Goal: Information Seeking & Learning: Check status

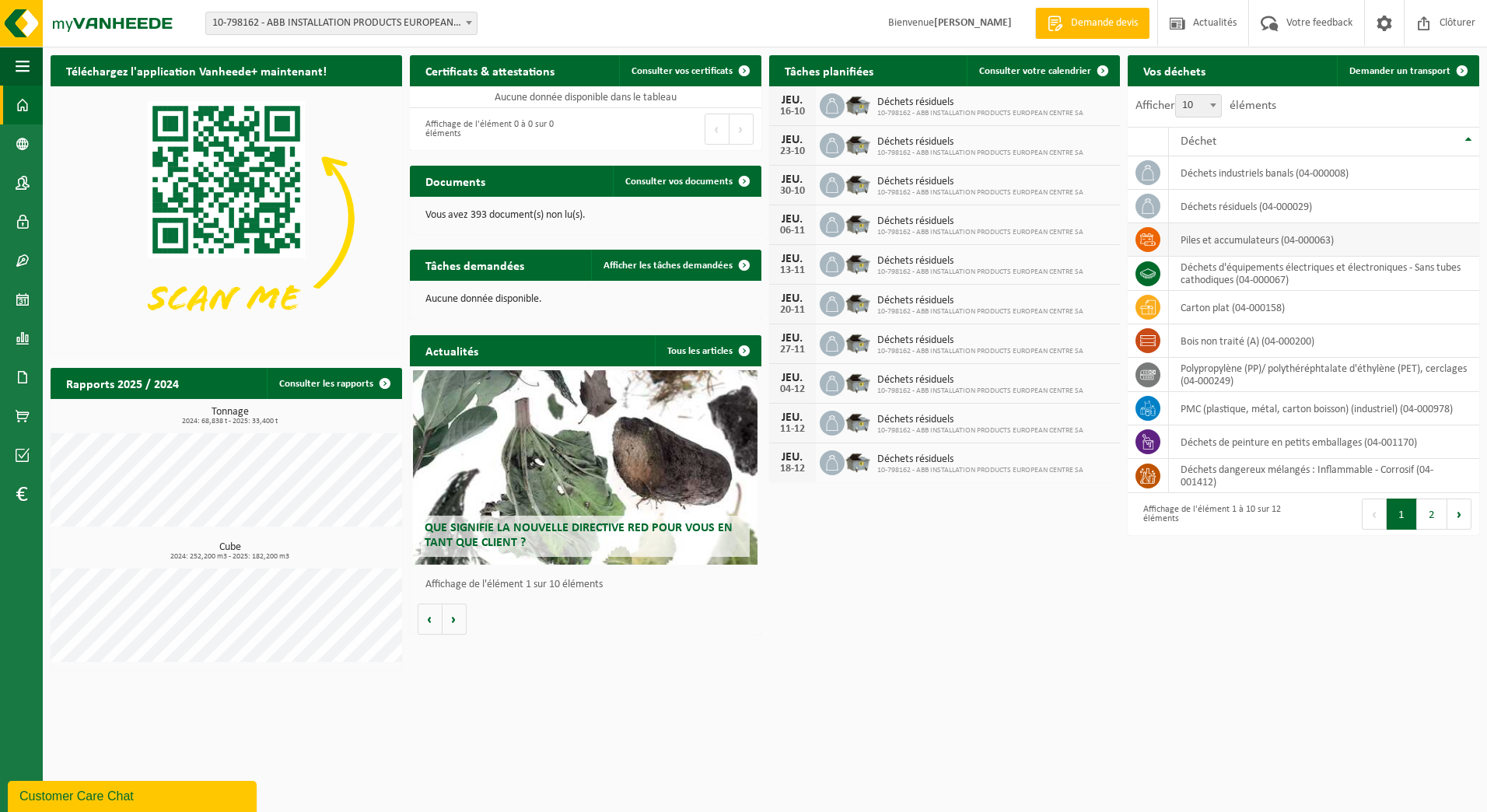
click at [1240, 250] on td "Piles et accumulateurs (04-000063)" at bounding box center [1323, 239] width 310 height 33
click at [1454, 511] on button "Suivant" at bounding box center [1458, 513] width 24 height 31
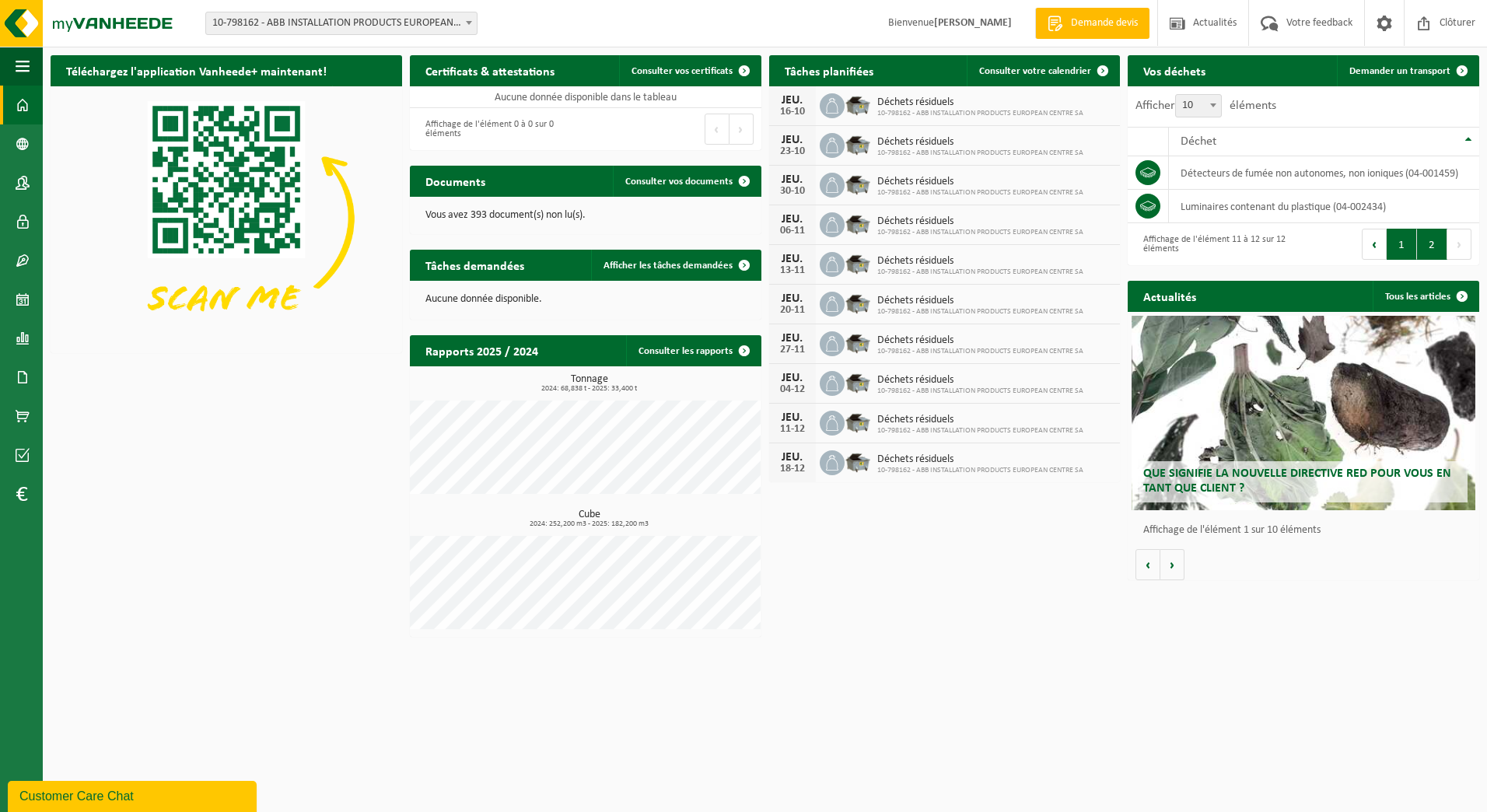
click at [1401, 249] on button "1" at bounding box center [1402, 244] width 31 height 31
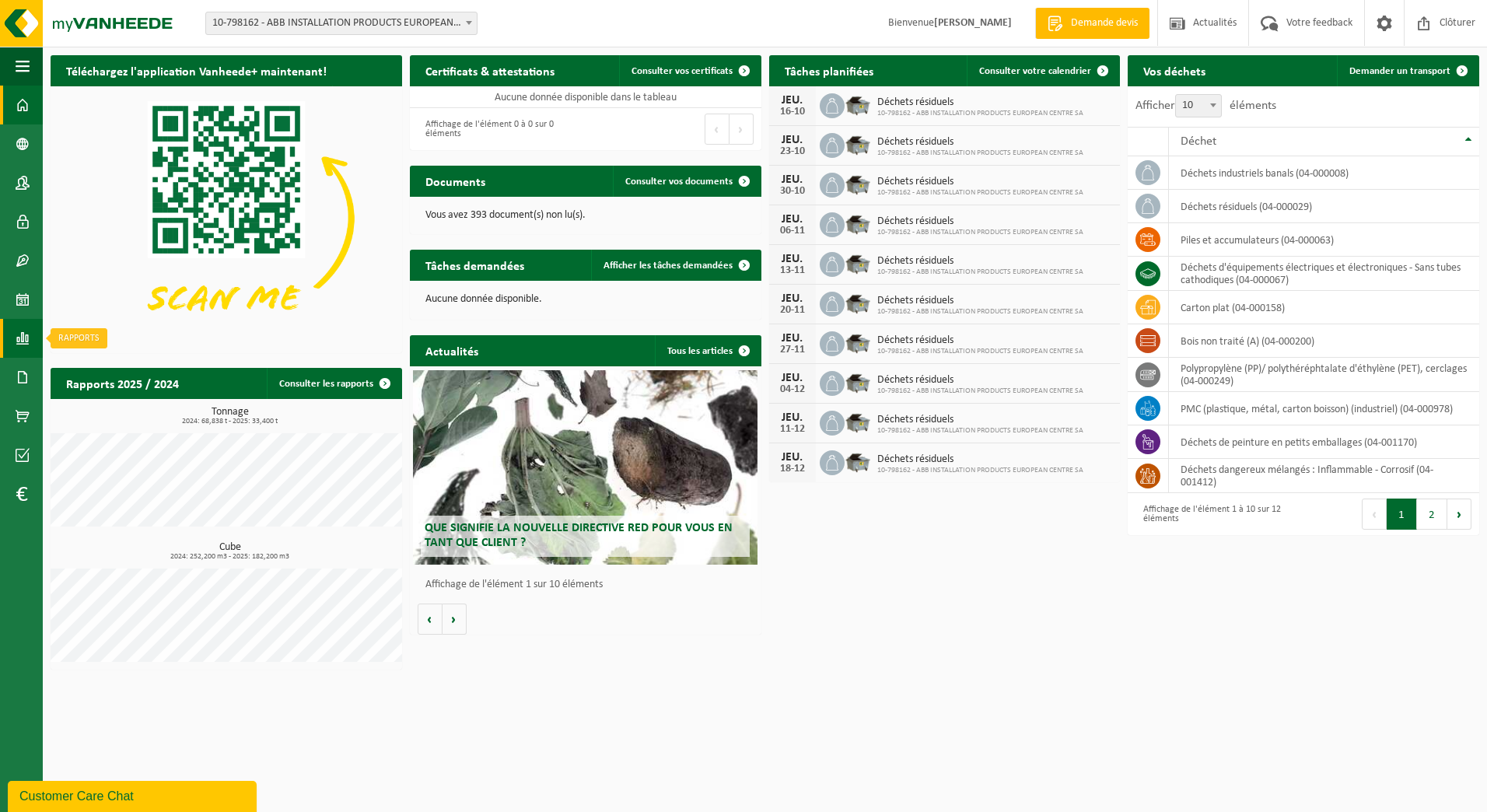
click at [23, 341] on span at bounding box center [22, 338] width 14 height 39
click at [154, 374] on span "Sous forme de liste" at bounding box center [135, 371] width 89 height 30
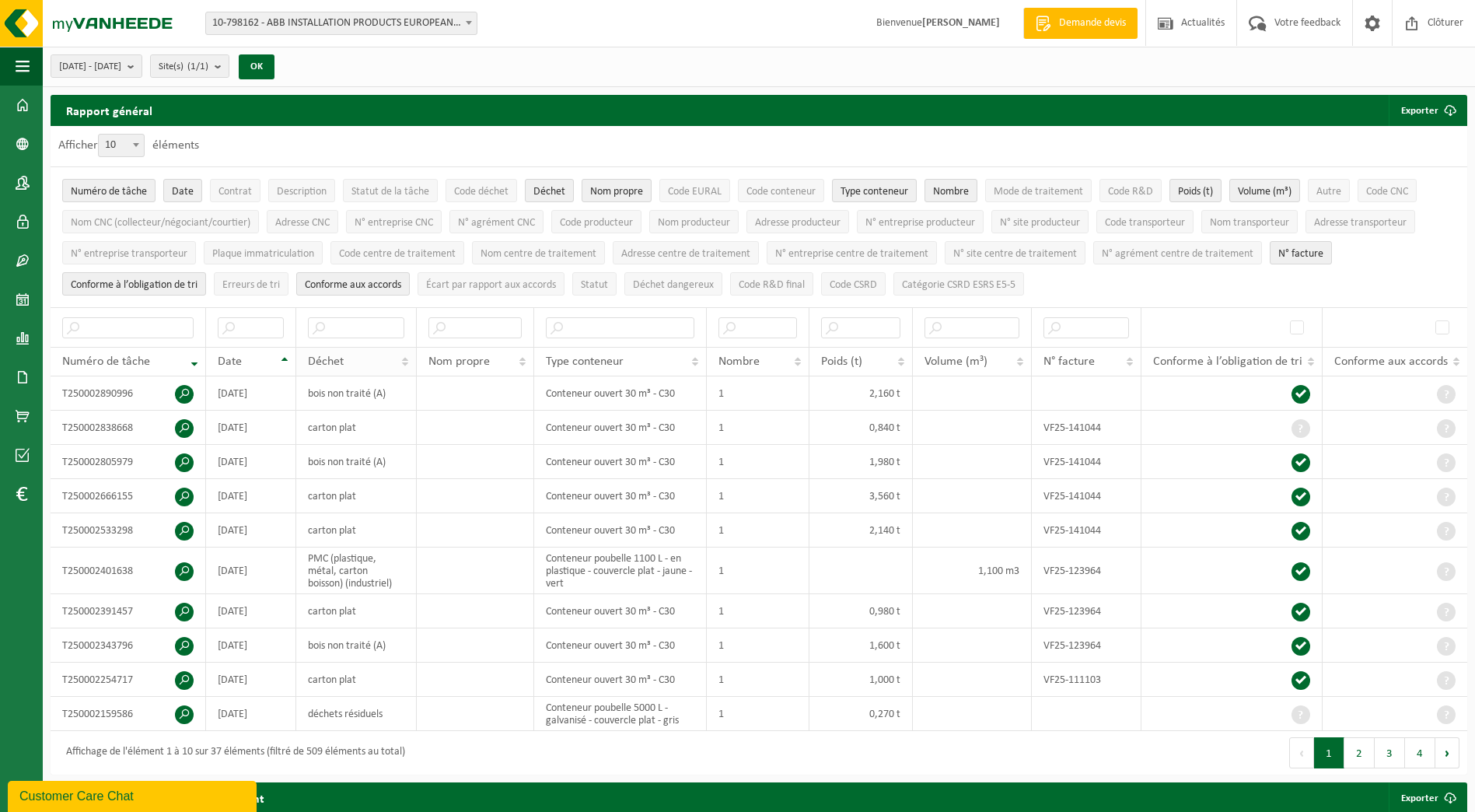
click at [403, 350] on th "Déchet" at bounding box center [356, 361] width 120 height 30
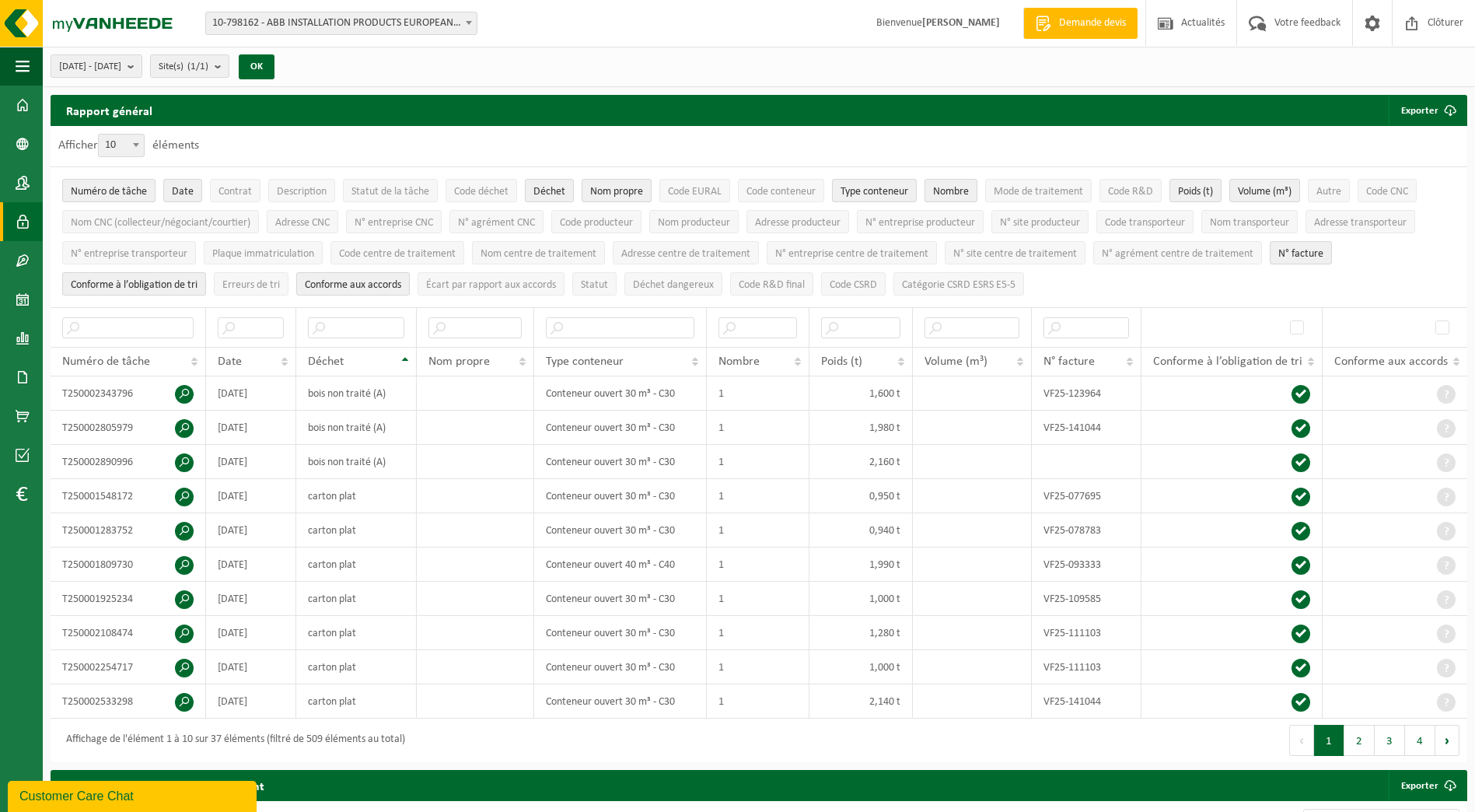
click at [23, 219] on span at bounding box center [22, 221] width 14 height 39
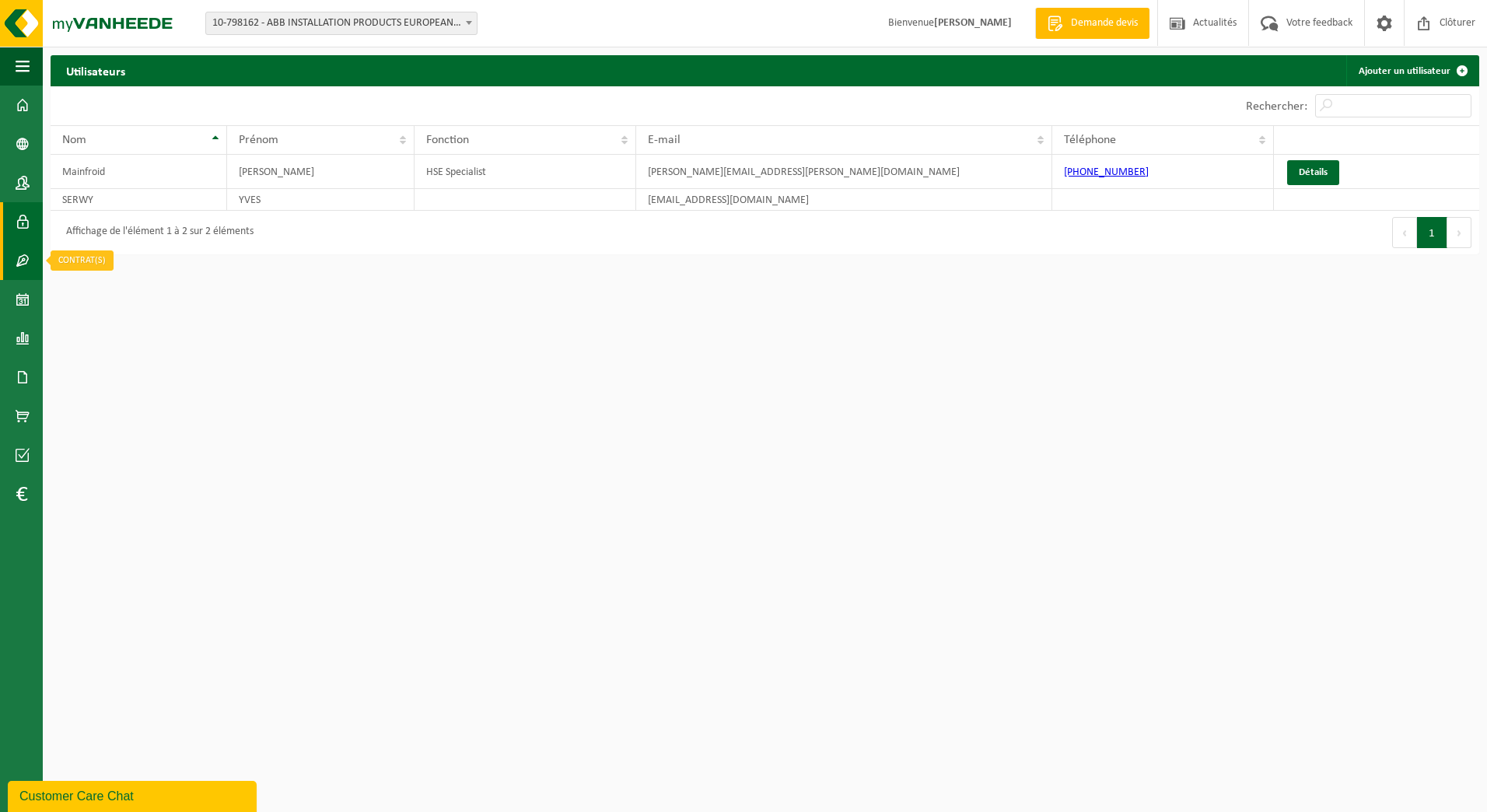
click at [19, 263] on span at bounding box center [22, 260] width 14 height 39
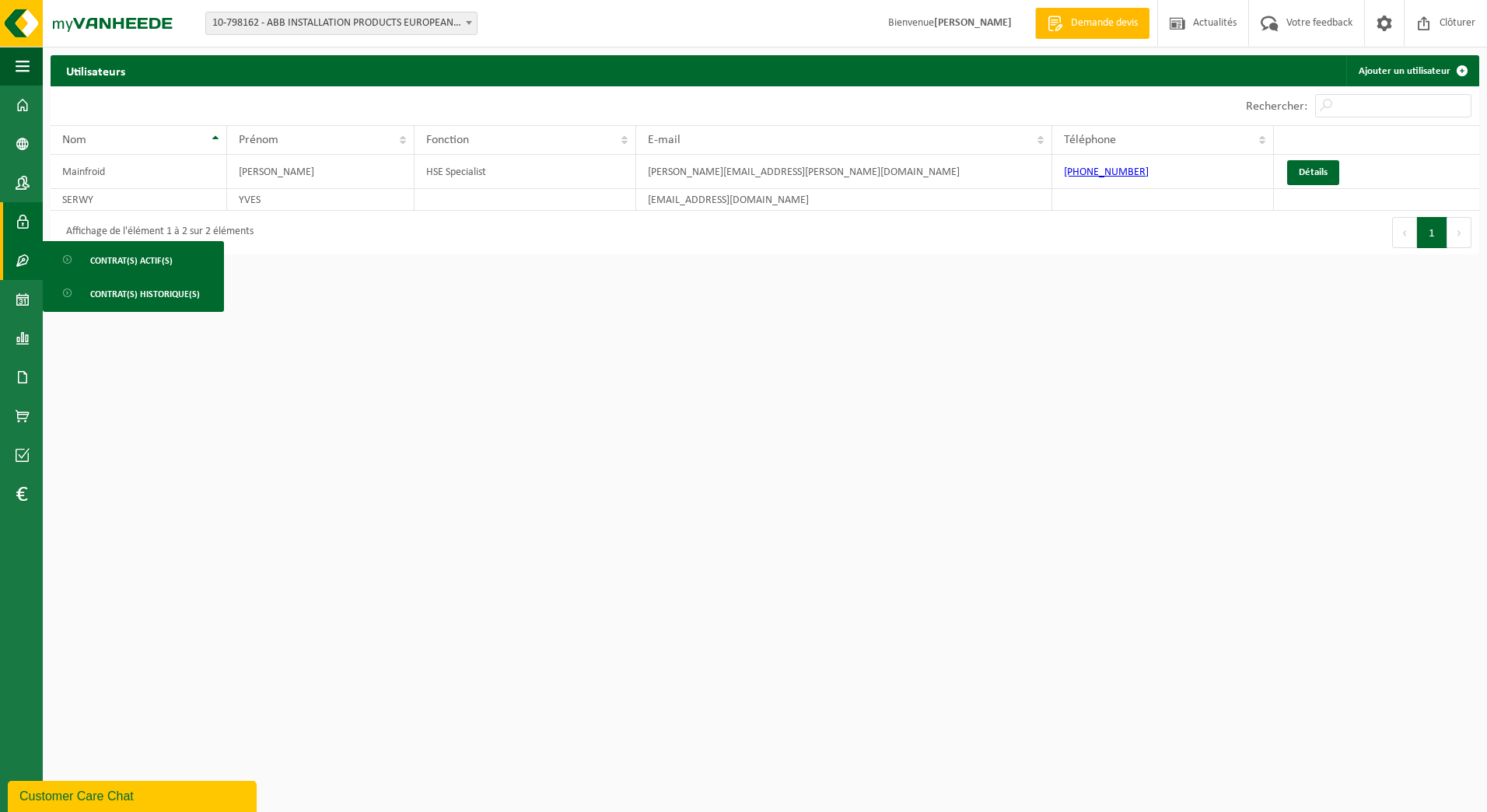
click at [44, 265] on li "Contrat(s) actif(s)" at bounding box center [134, 260] width 181 height 30
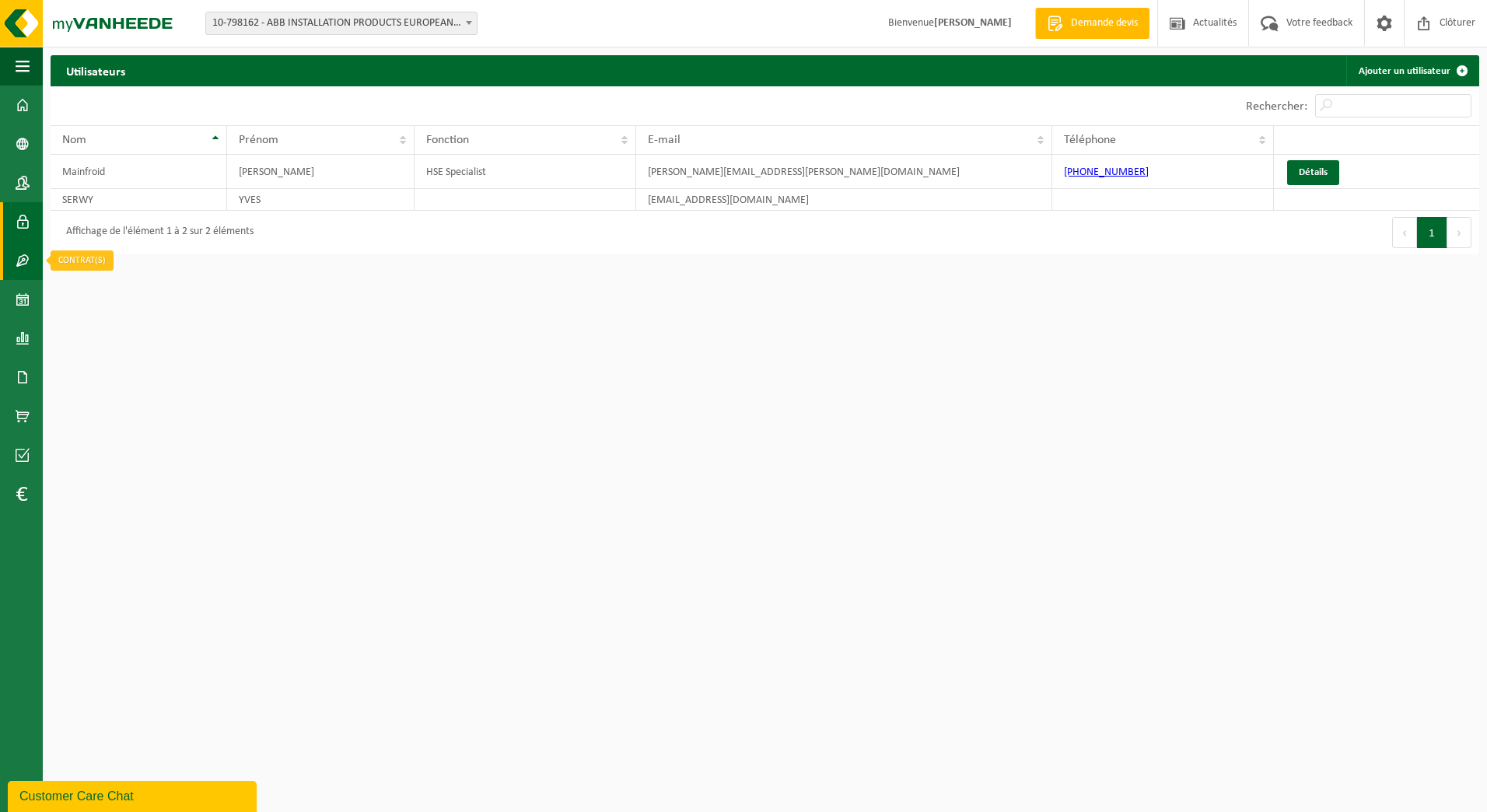
click at [21, 256] on span at bounding box center [22, 260] width 14 height 39
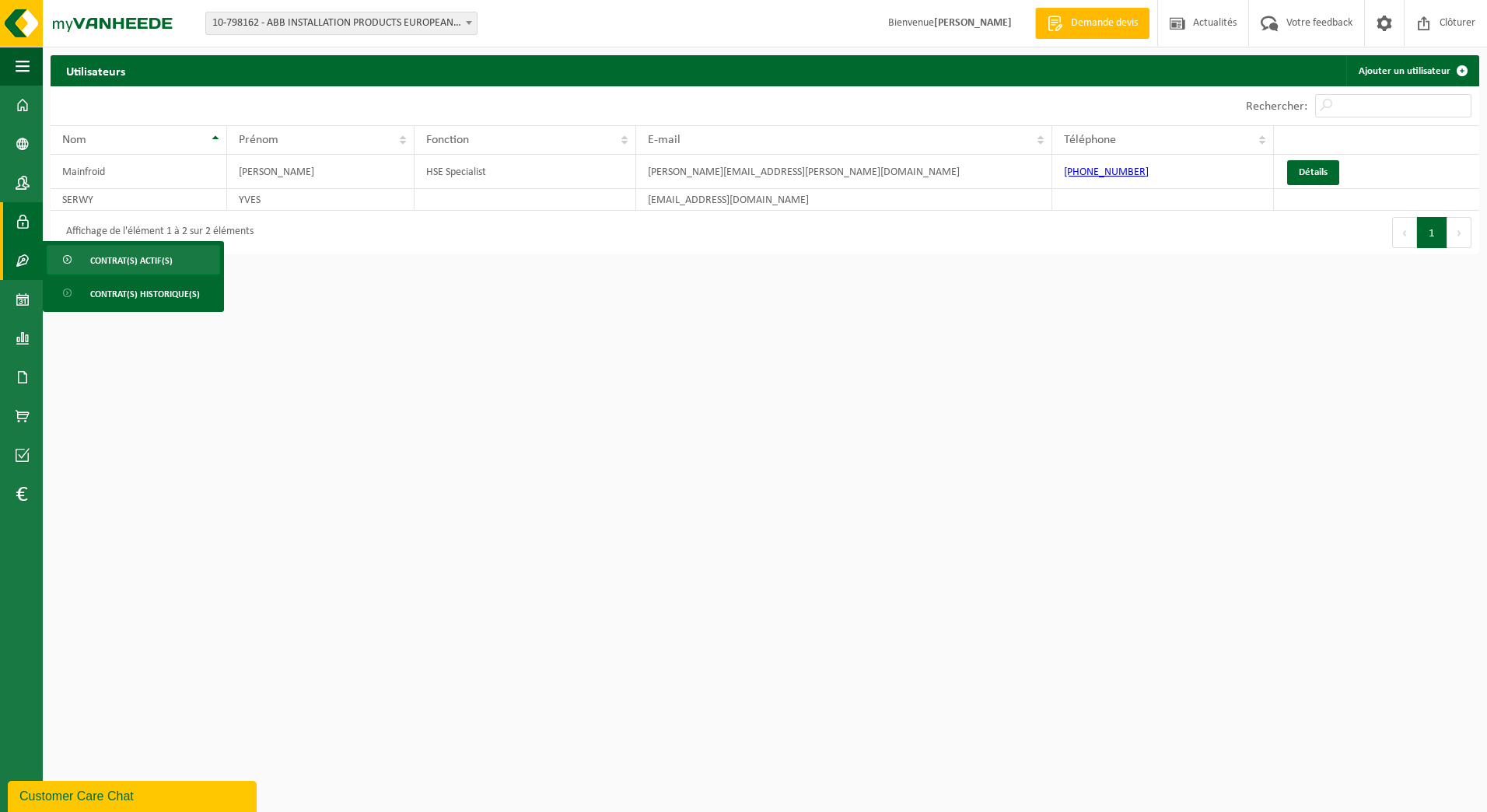
click at [102, 257] on span "Contrat(s) actif(s)" at bounding box center [132, 260] width 82 height 30
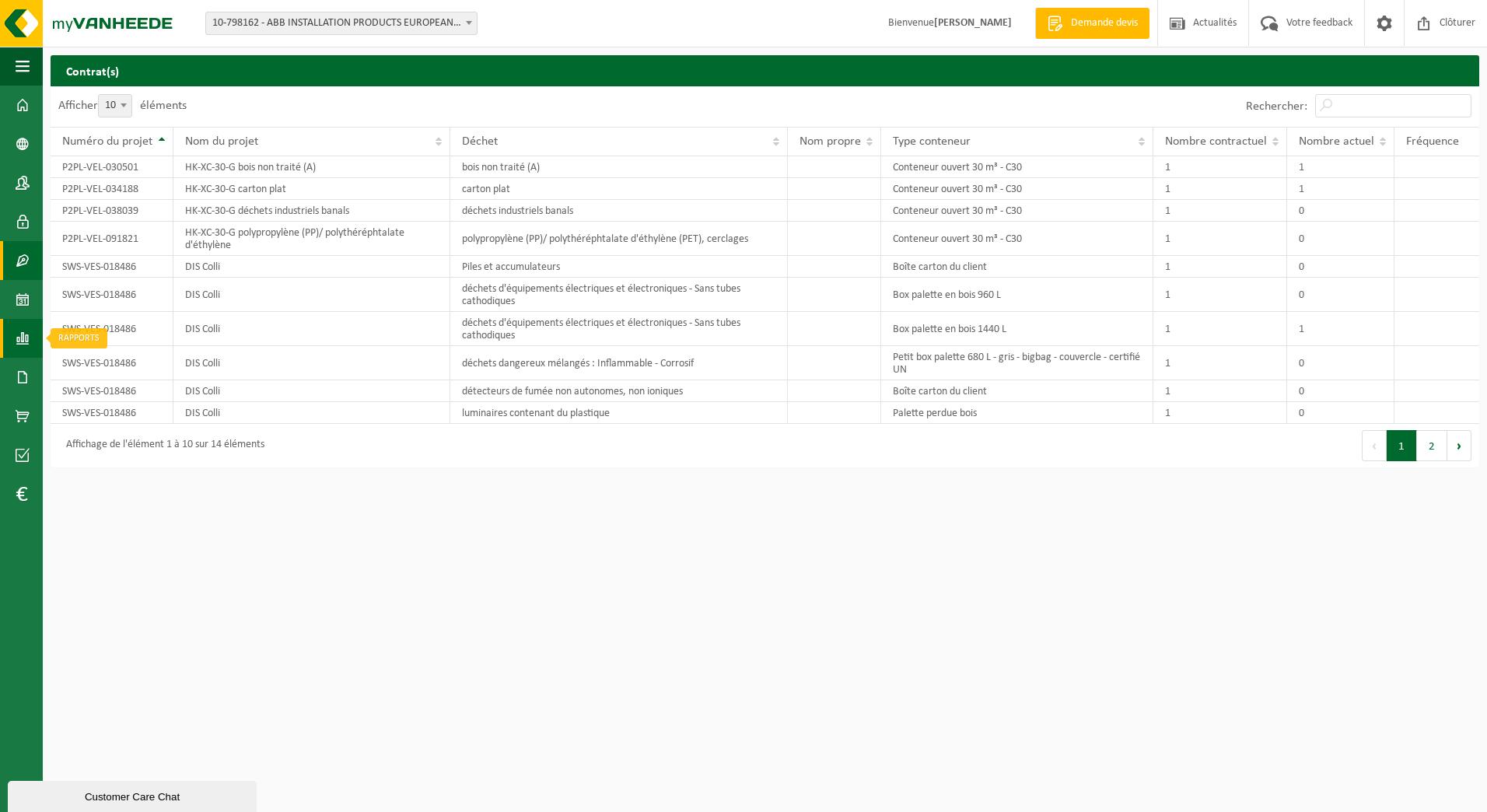
click at [31, 332] on link "Rapports" at bounding box center [21, 338] width 43 height 39
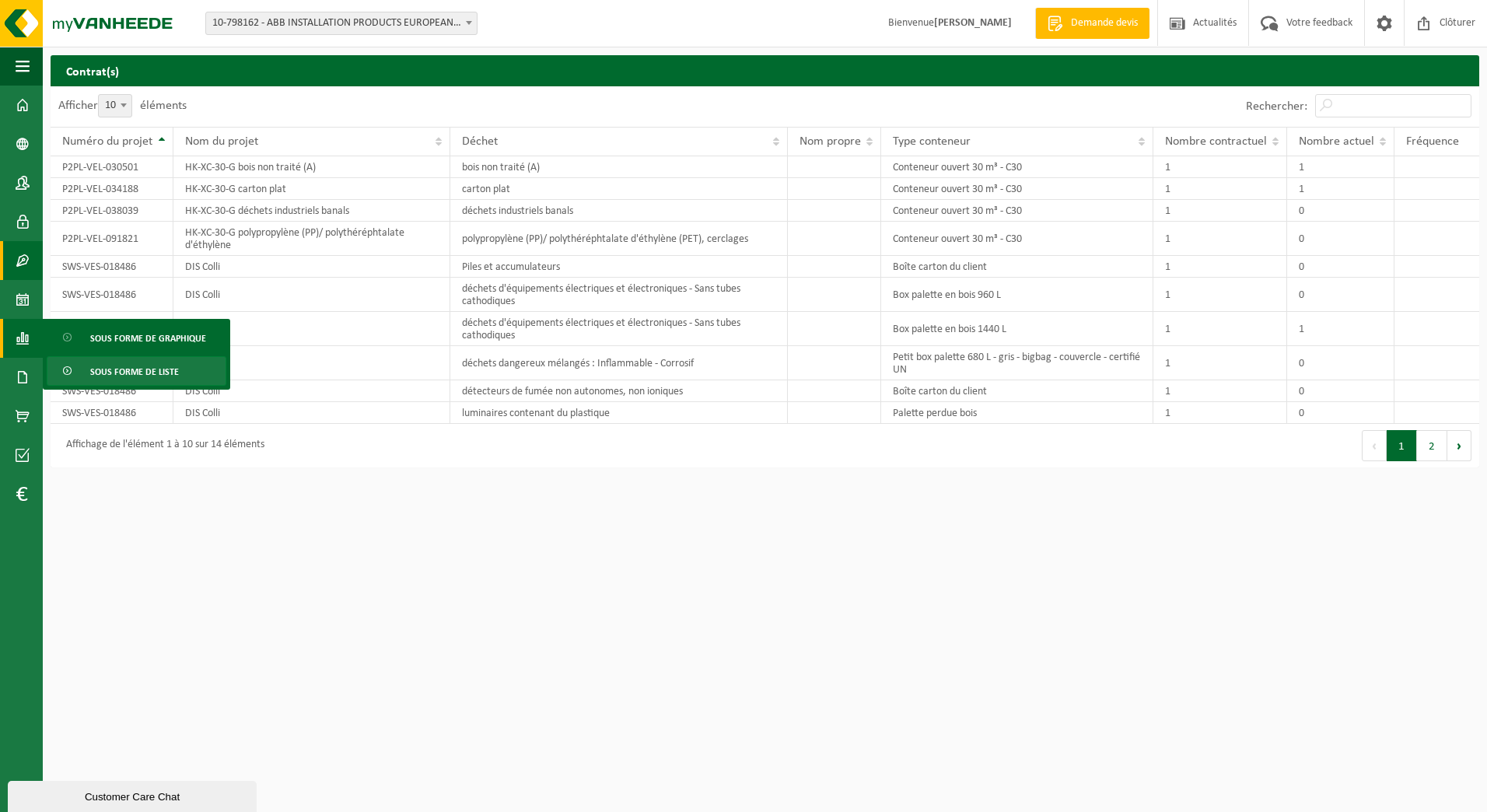
click at [133, 375] on span "Sous forme de liste" at bounding box center [135, 371] width 89 height 30
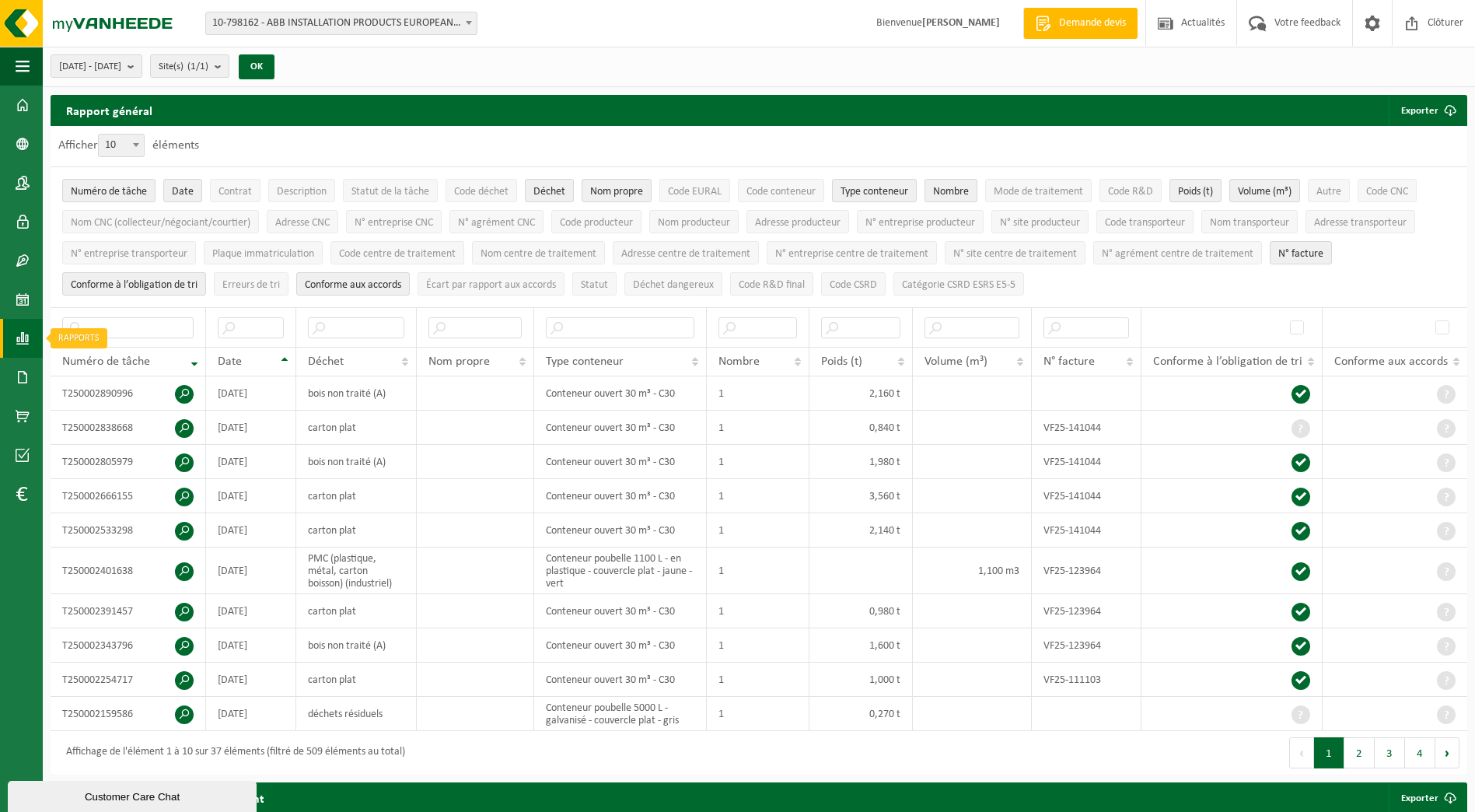
click at [26, 335] on span at bounding box center [22, 338] width 14 height 39
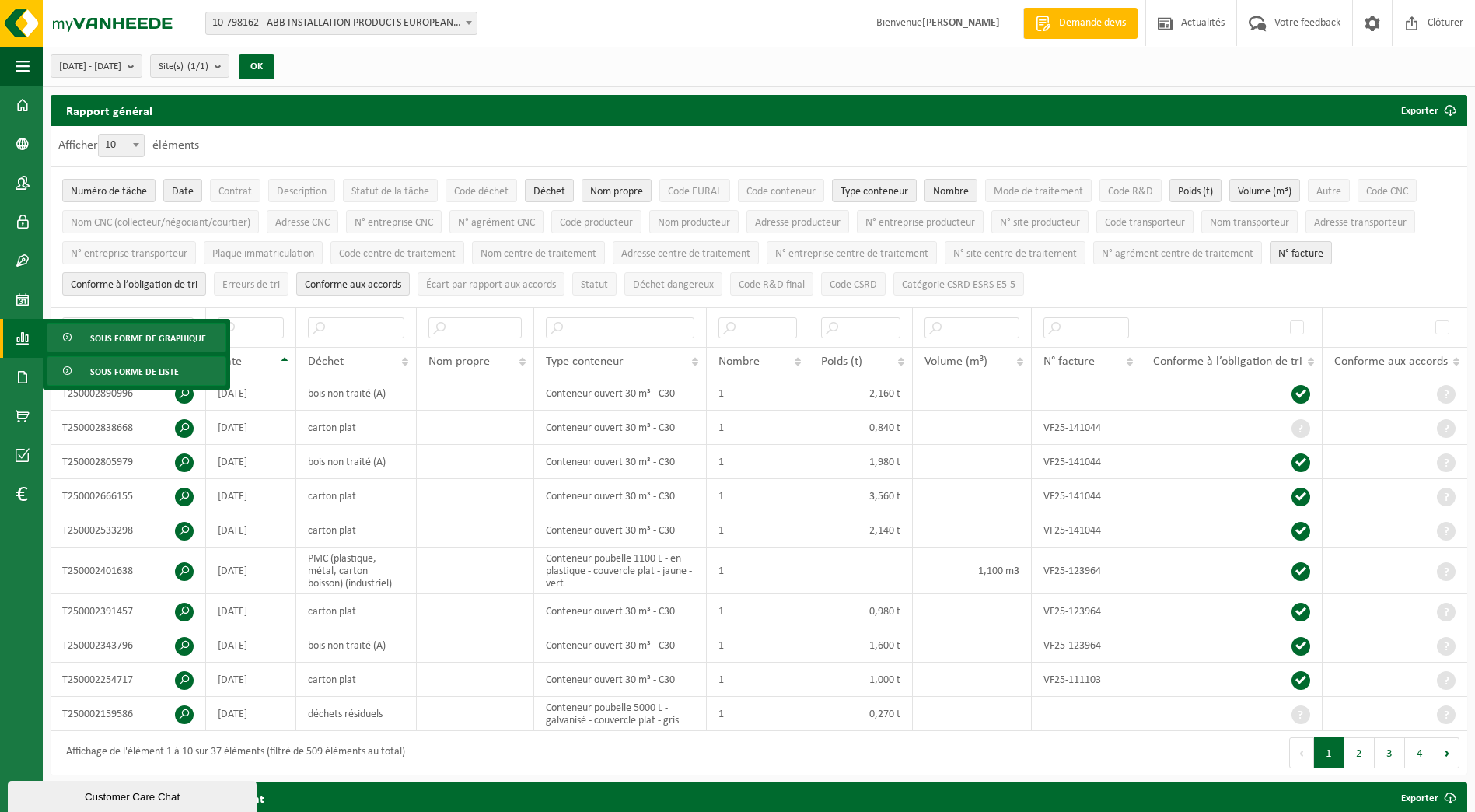
click at [99, 338] on span "Sous forme de graphique" at bounding box center [148, 338] width 116 height 30
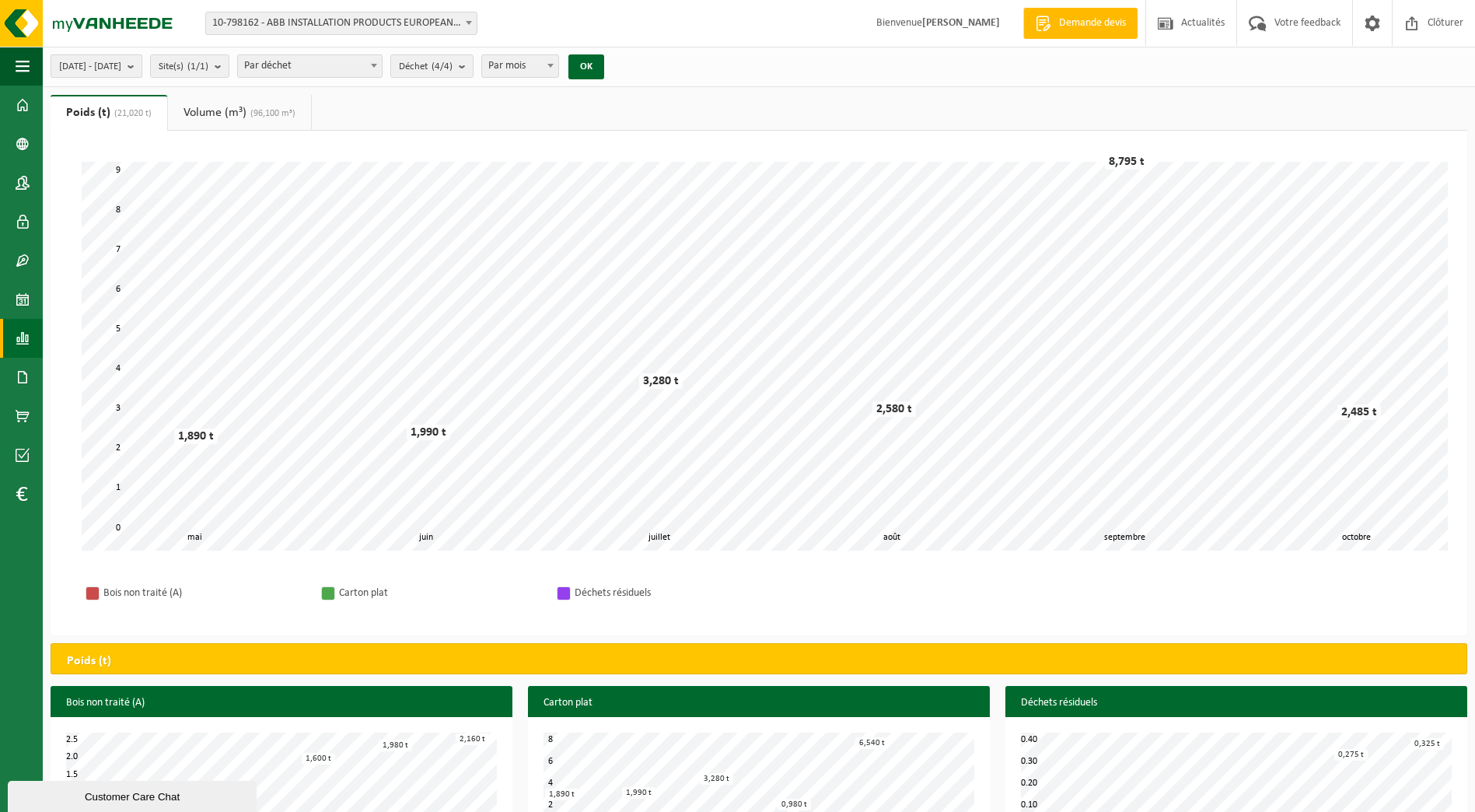
click at [141, 68] on b "submit" at bounding box center [135, 66] width 14 height 22
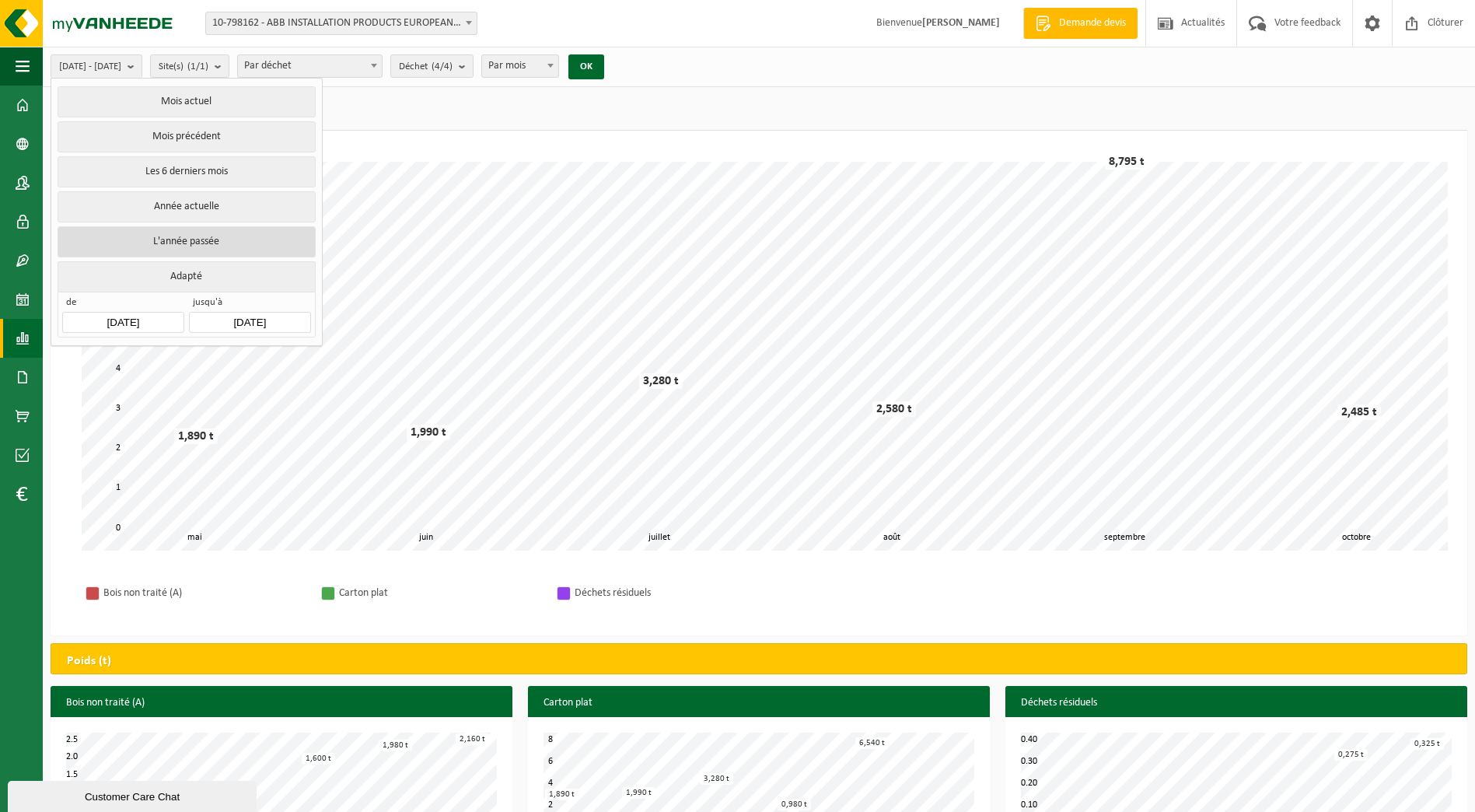
click at [181, 238] on button "L'année passée" at bounding box center [186, 241] width 258 height 31
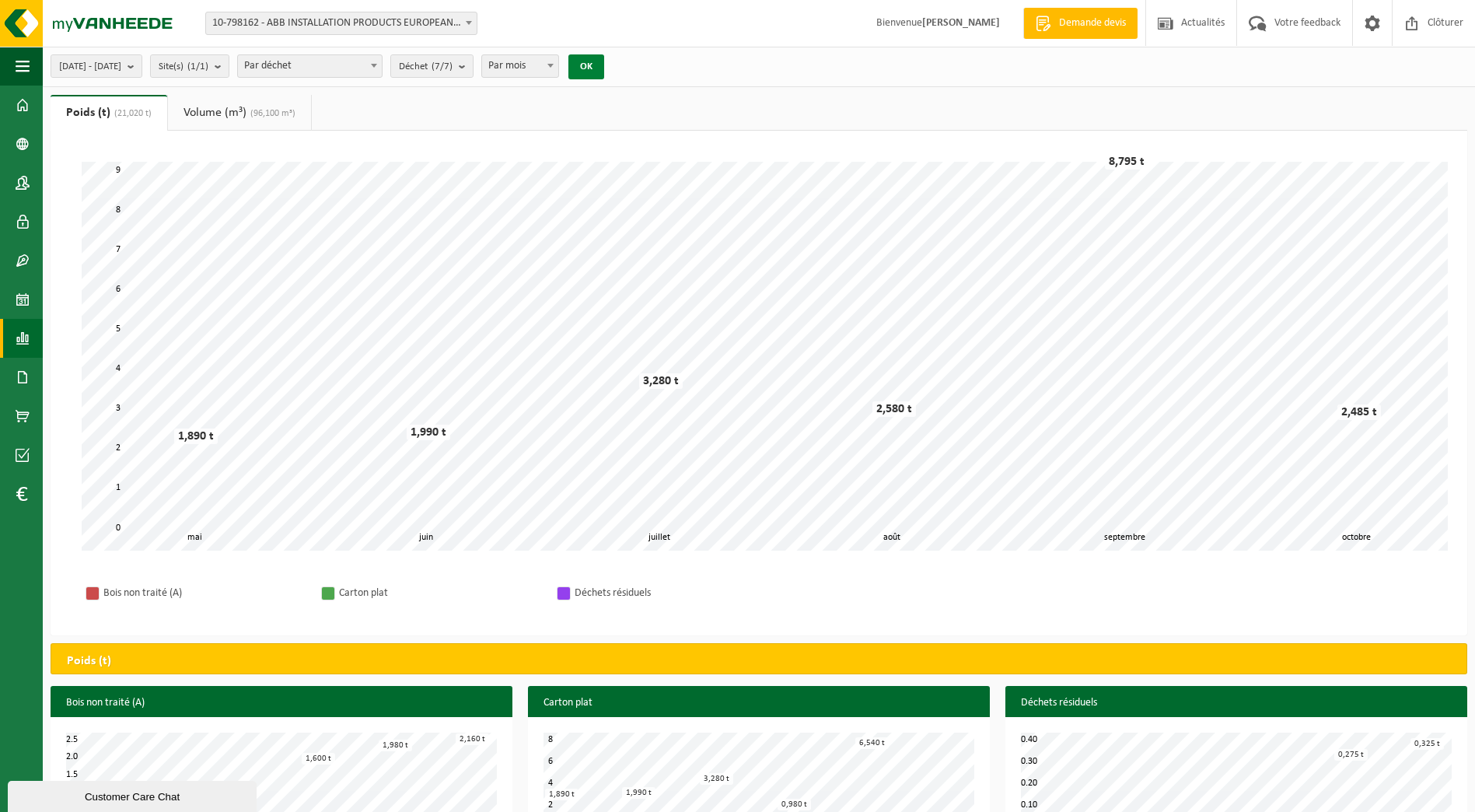
click at [604, 67] on button "OK" at bounding box center [586, 67] width 35 height 25
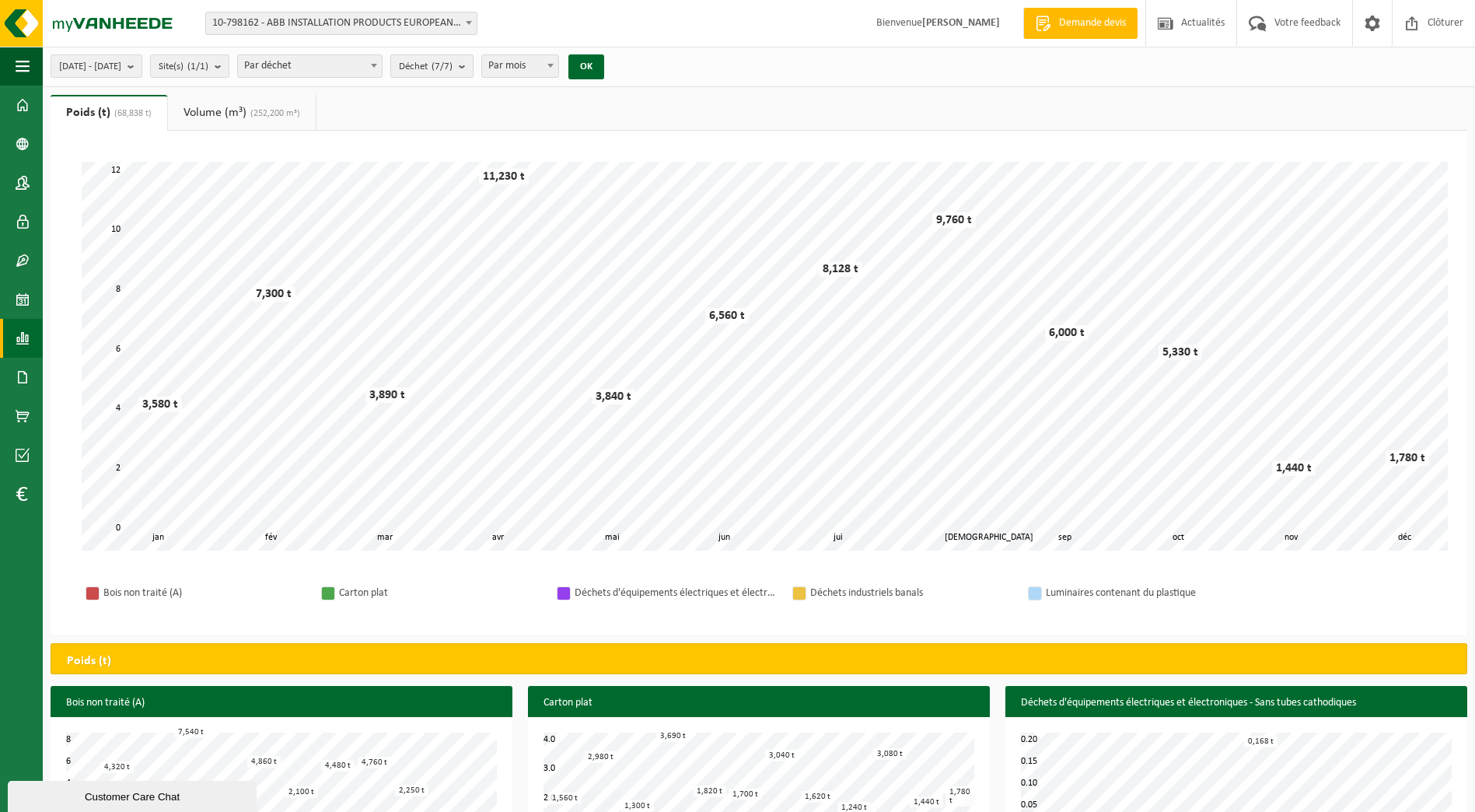
click at [473, 65] on b "submit" at bounding box center [466, 66] width 14 height 22
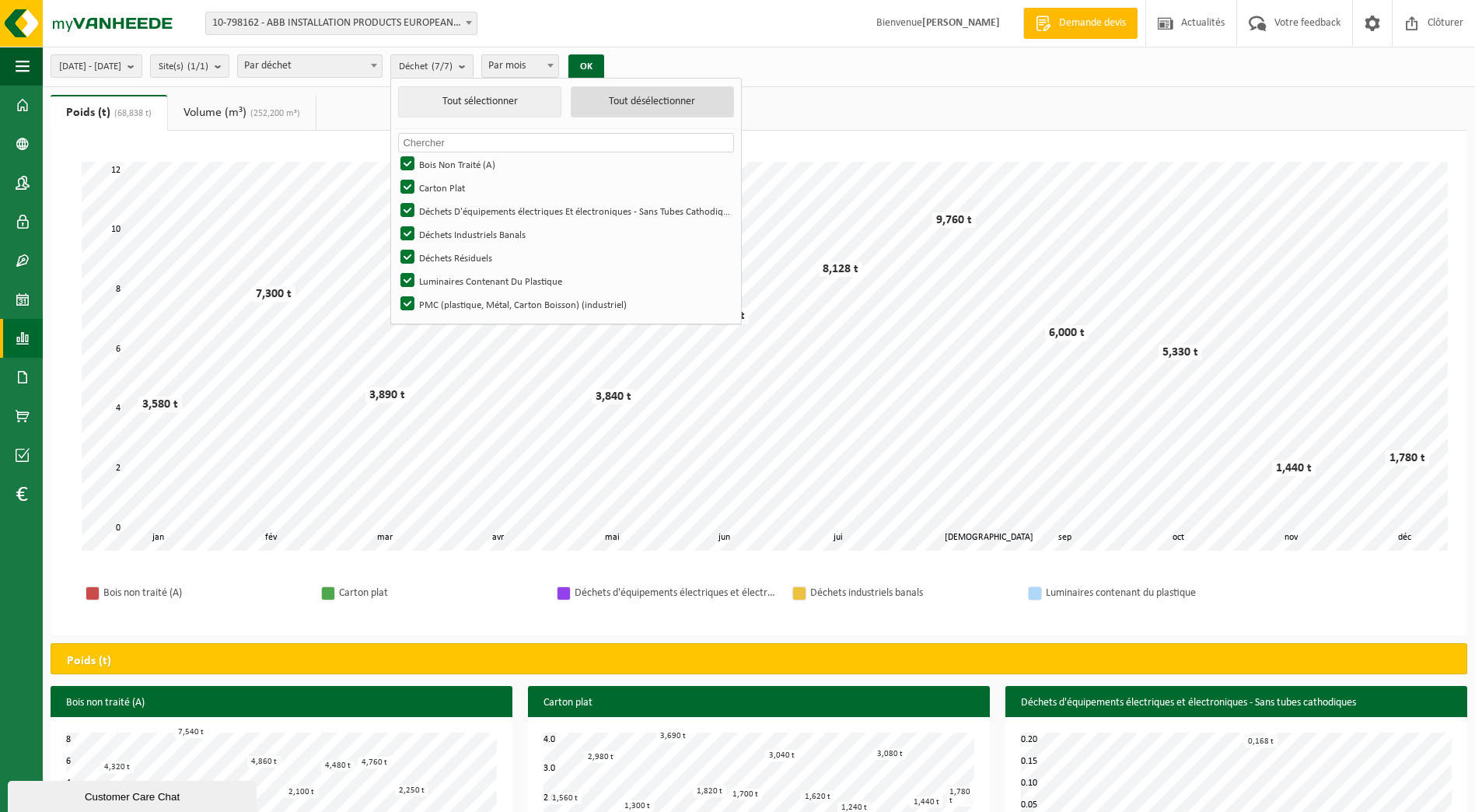
click at [665, 105] on button "Tout désélectionner" at bounding box center [652, 101] width 163 height 31
checkbox input "false"
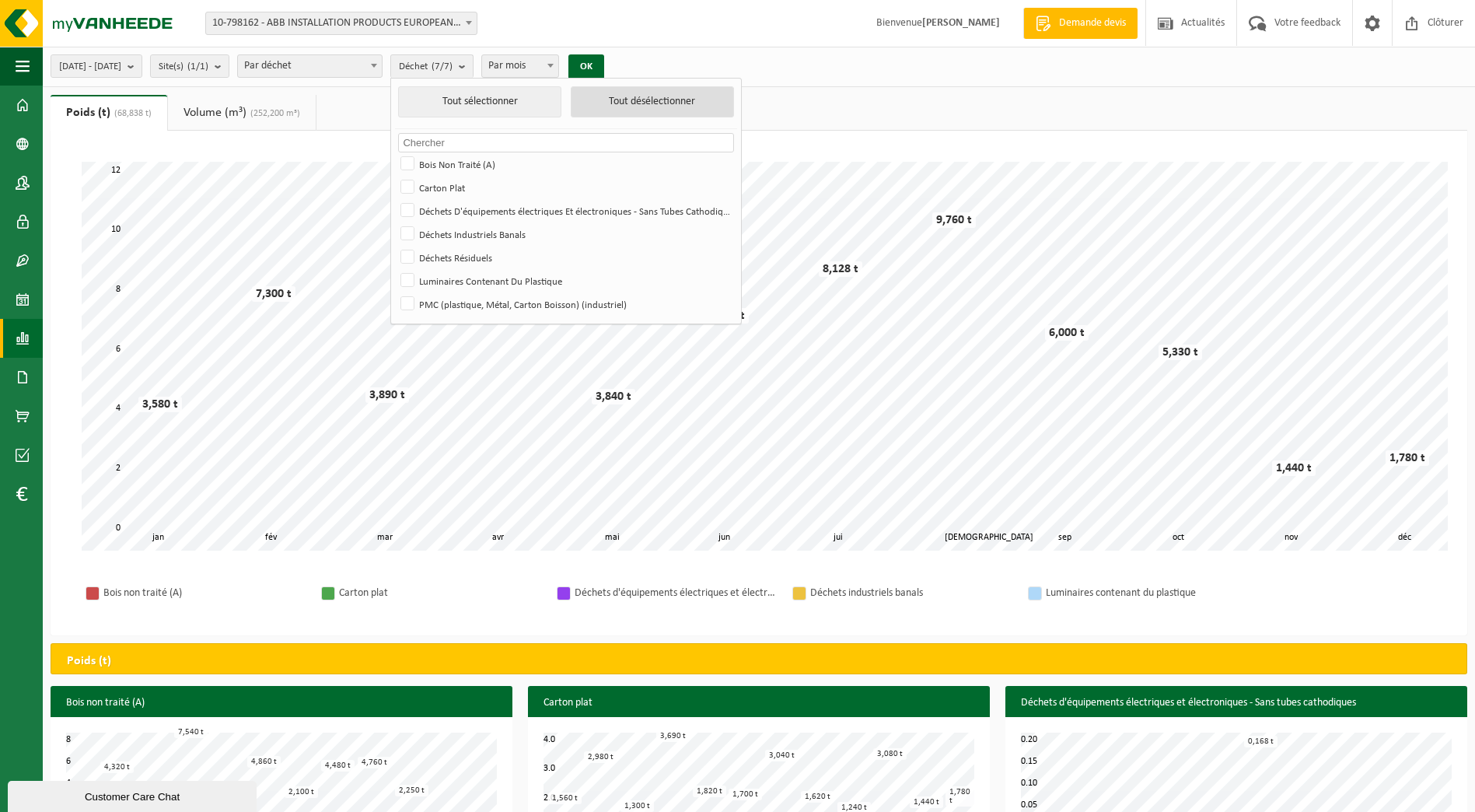
checkbox input "false"
click at [456, 216] on label "Déchets D'équipements électriques Et électroniques - Sans Tubes Cathodiques" at bounding box center [564, 211] width 335 height 23
click at [395, 199] on input "Déchets D'équipements électriques Et électroniques - Sans Tubes Cathodiques" at bounding box center [394, 198] width 1 height 1
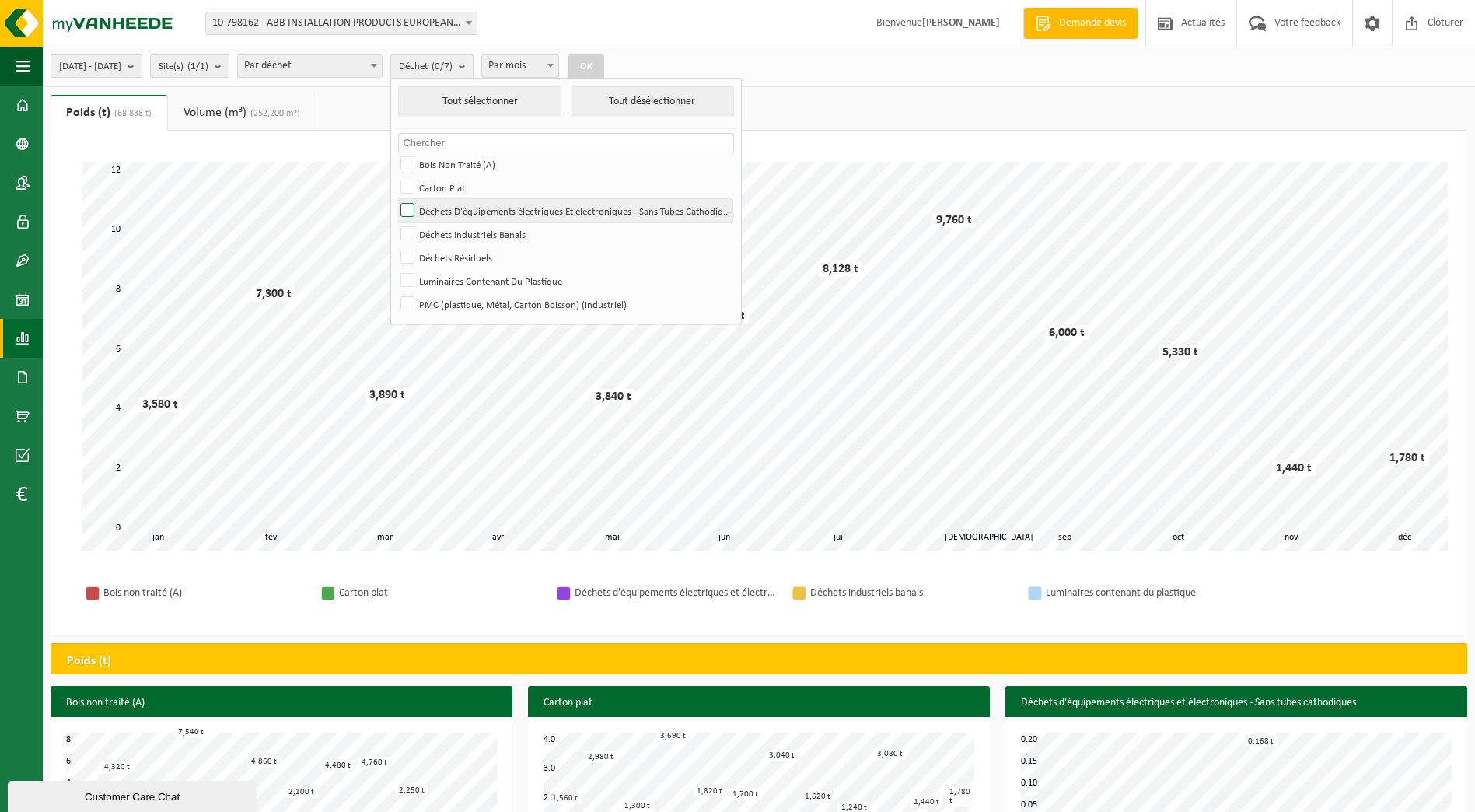
checkbox input "true"
click at [604, 71] on button "OK" at bounding box center [586, 67] width 35 height 25
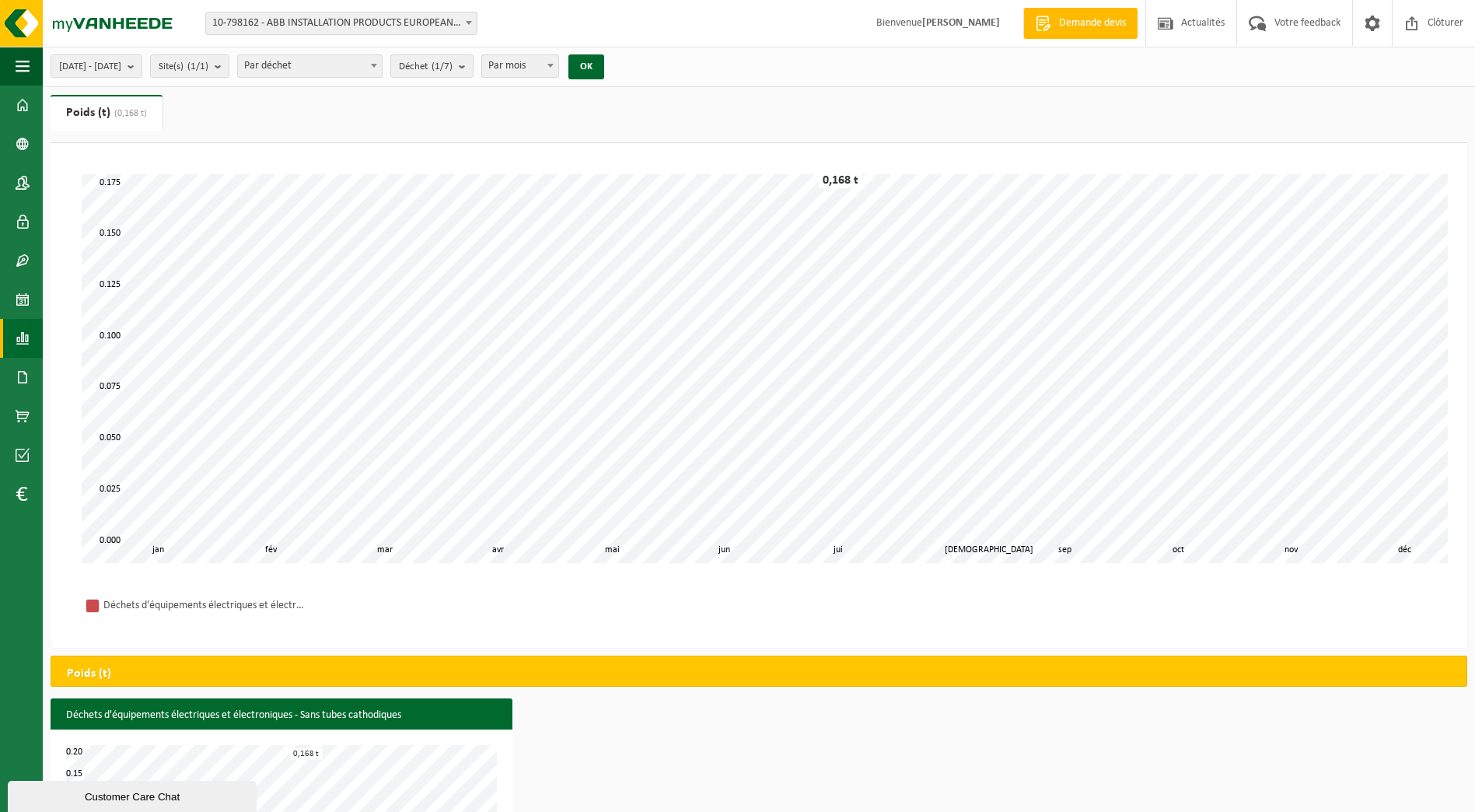
scroll to position [73, 0]
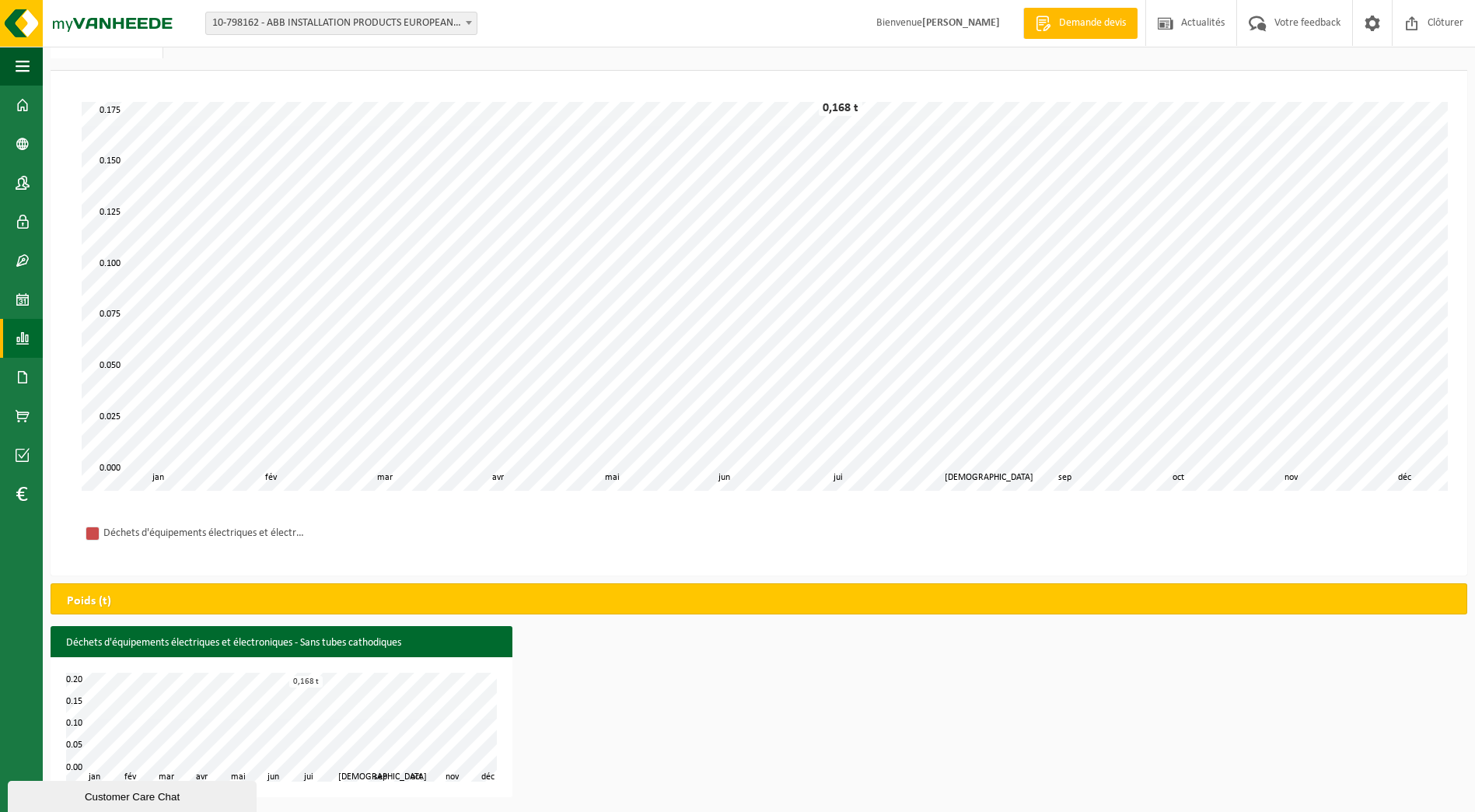
click at [379, 518] on div "Déchets d'équipements électriques et électroniques - Sans tubes cathodiques" at bounding box center [759, 532] width 1386 height 53
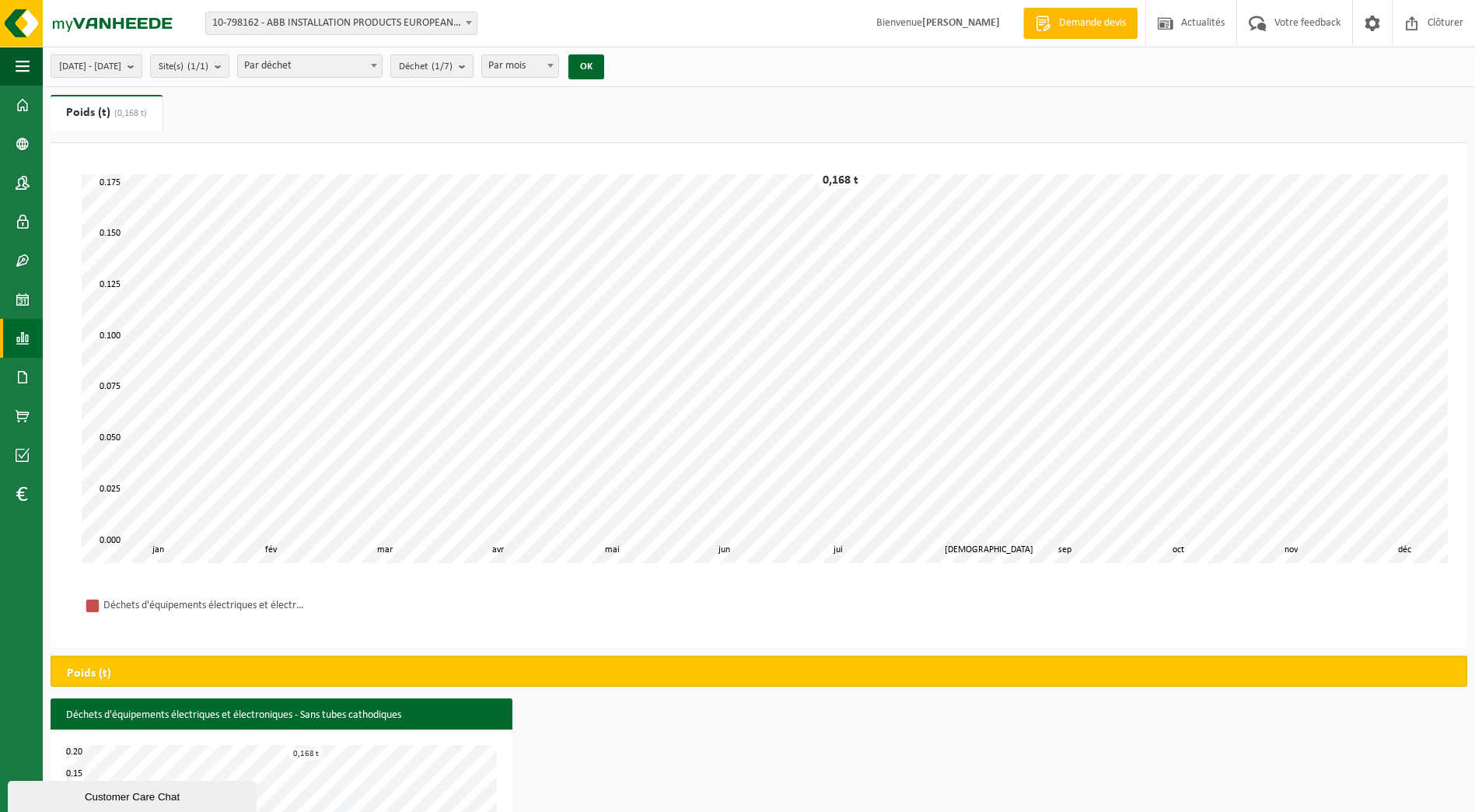
click at [142, 70] on button "[DATE] - [DATE]" at bounding box center [96, 66] width 92 height 23
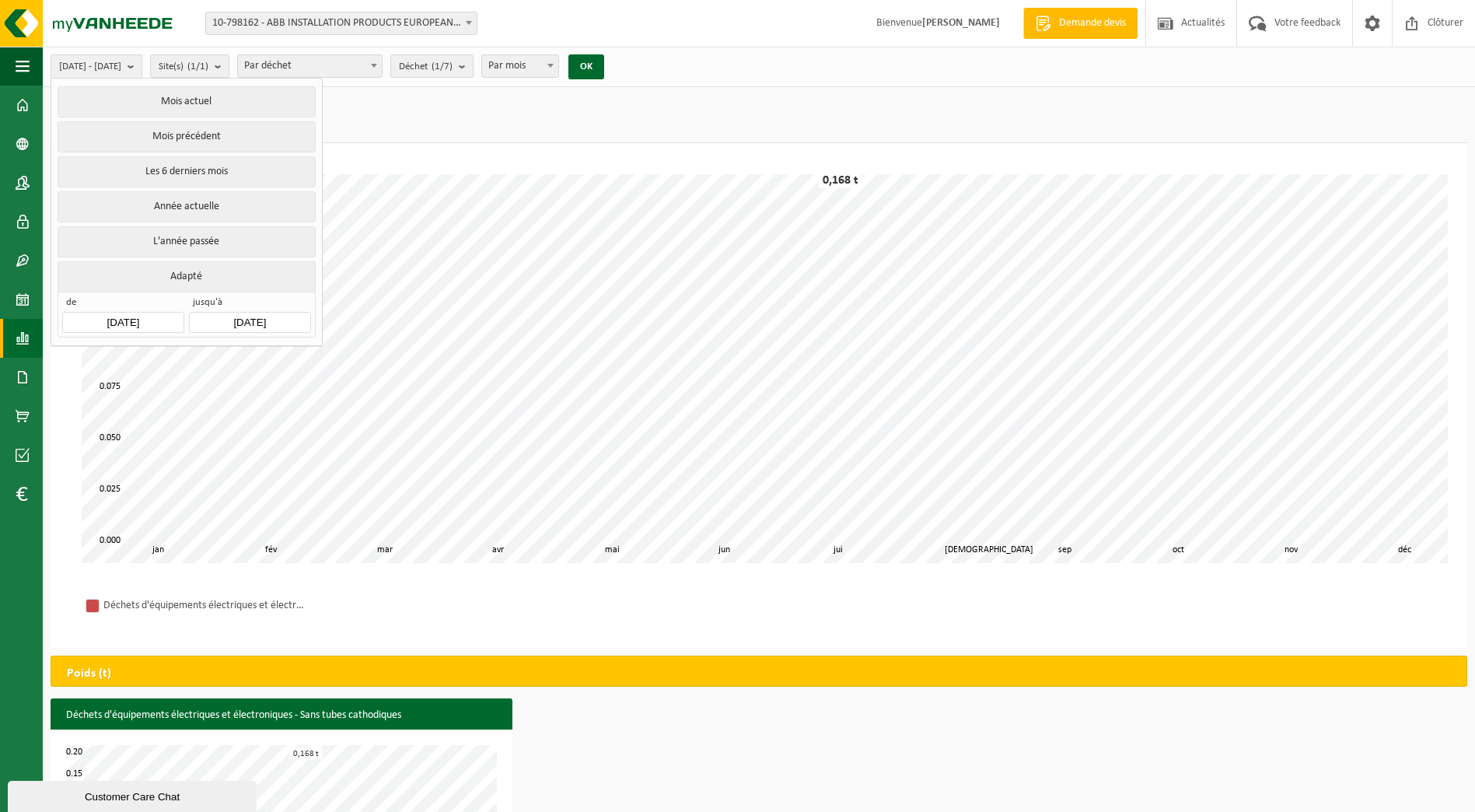
click at [456, 120] on ul "Poids (t) (0,168 t) Volume (m³) (252,200 m³)" at bounding box center [759, 118] width 1417 height 49
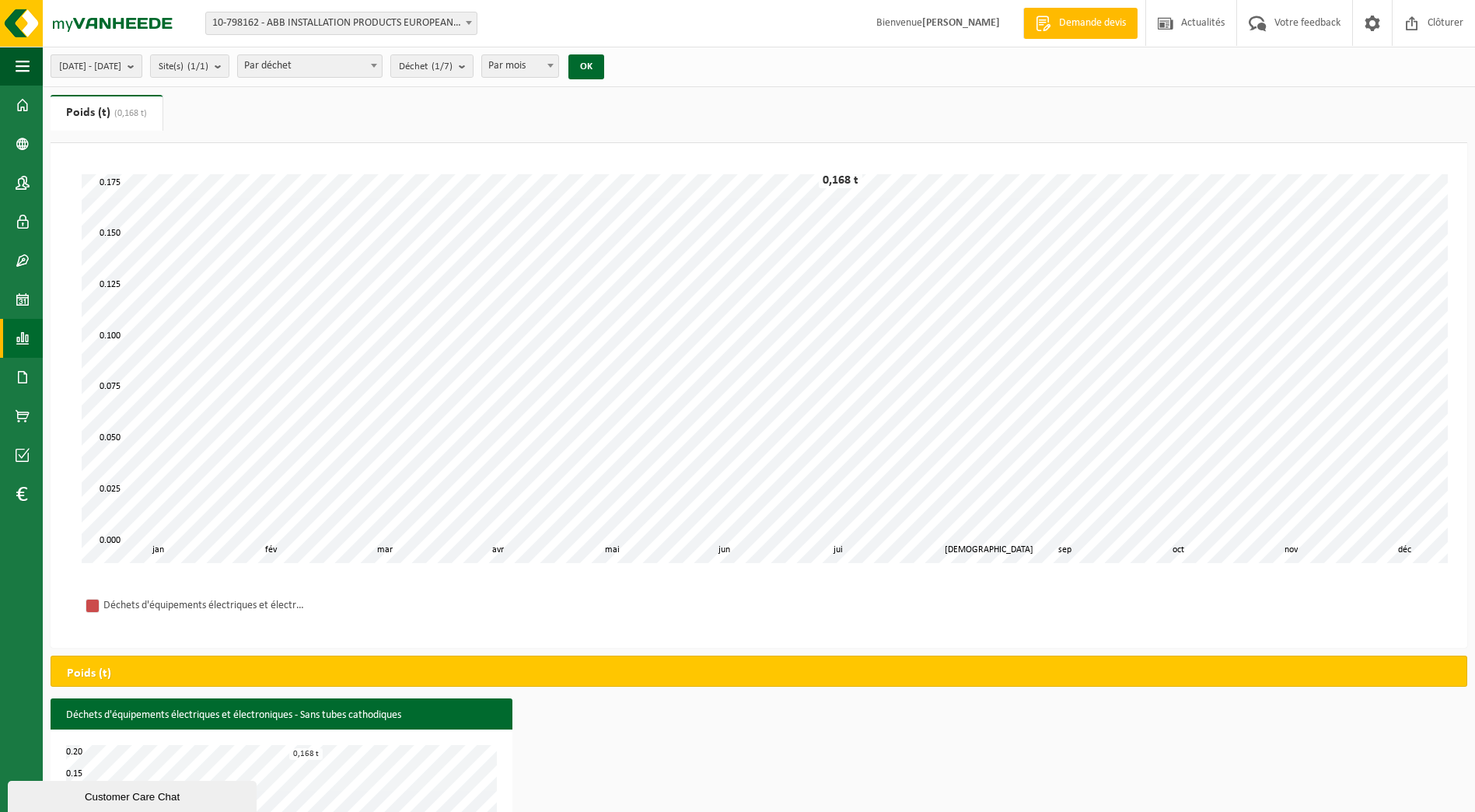
click at [141, 64] on b "submit" at bounding box center [135, 66] width 14 height 22
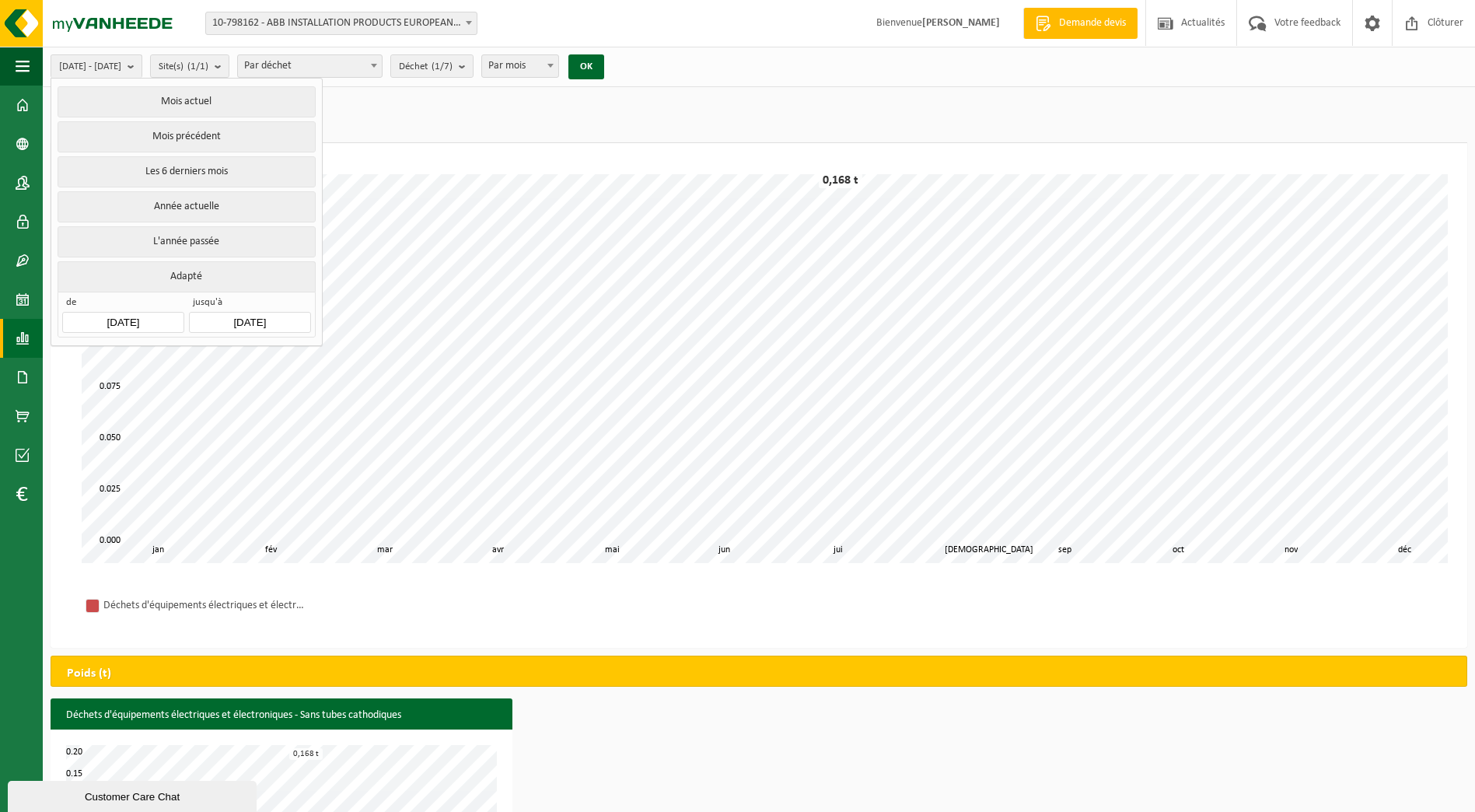
click at [356, 132] on ul "Poids (t) (0,168 t) Volume (m³) (252,200 m³)" at bounding box center [759, 118] width 1417 height 49
